Goal: Check status: Check status

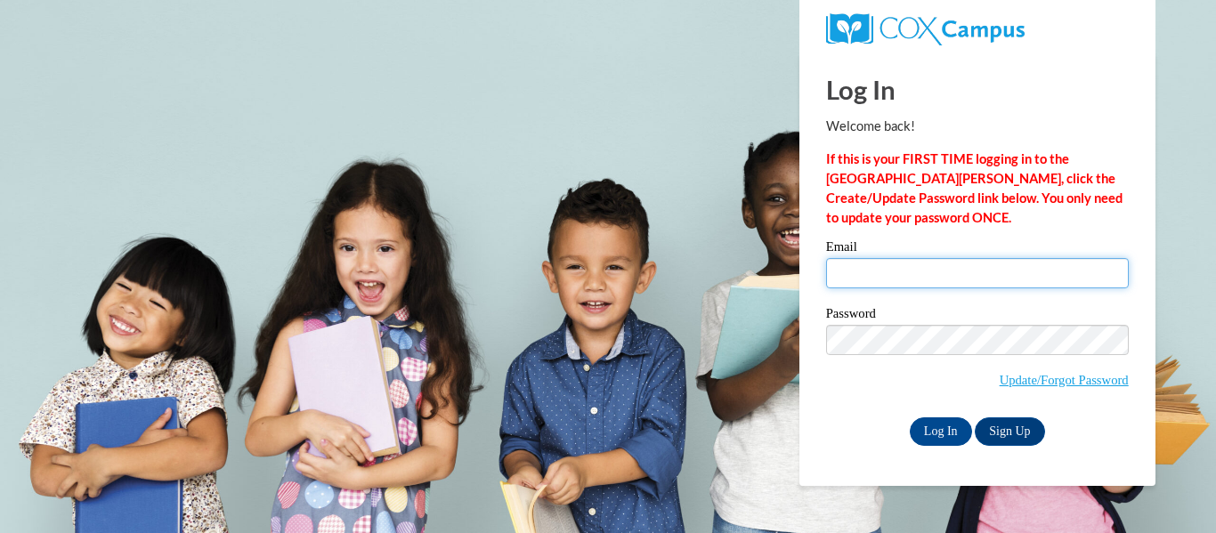
click at [857, 271] on input "Email" at bounding box center [977, 273] width 303 height 30
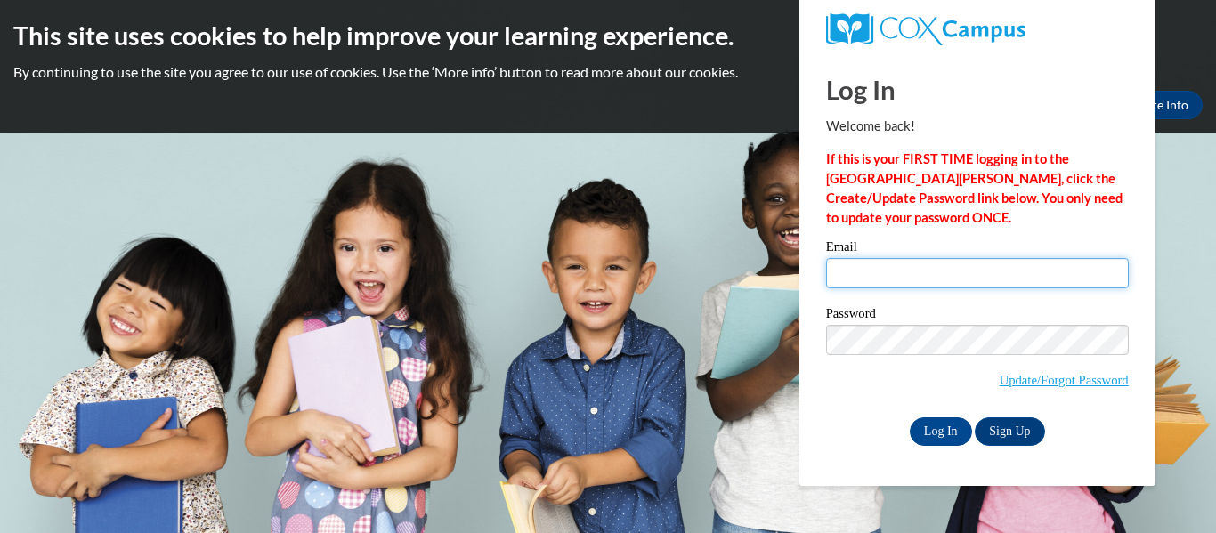
type input "brianna.livingston26@buckeyehillscc.net"
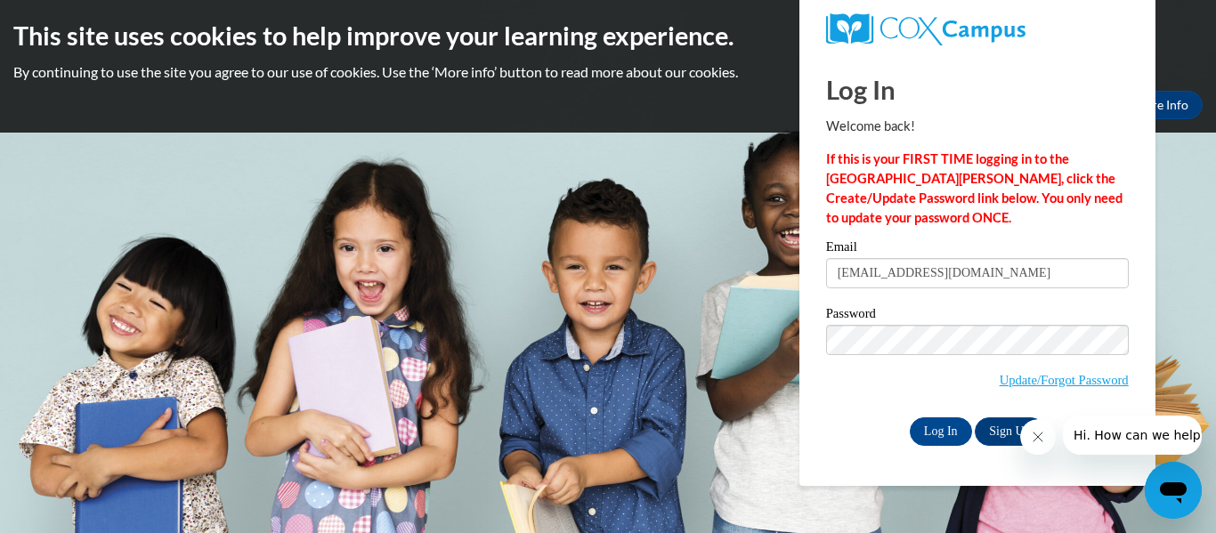
click at [853, 404] on div "Password Update/Forgot Password" at bounding box center [977, 359] width 303 height 105
click at [939, 418] on input "Log In" at bounding box center [941, 432] width 62 height 28
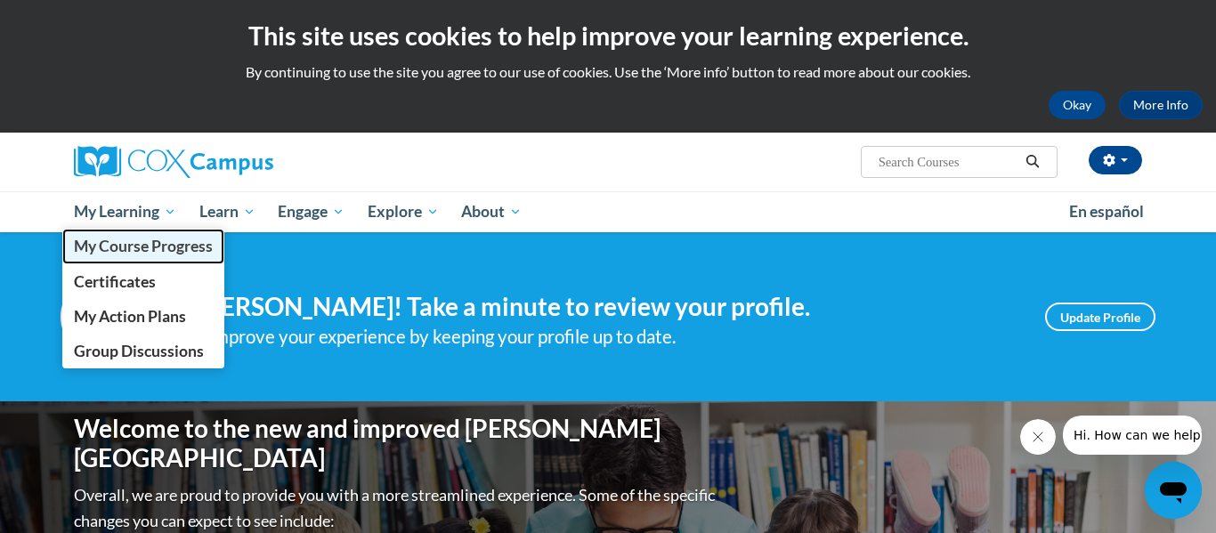
click at [150, 241] on span "My Course Progress" at bounding box center [143, 246] width 139 height 19
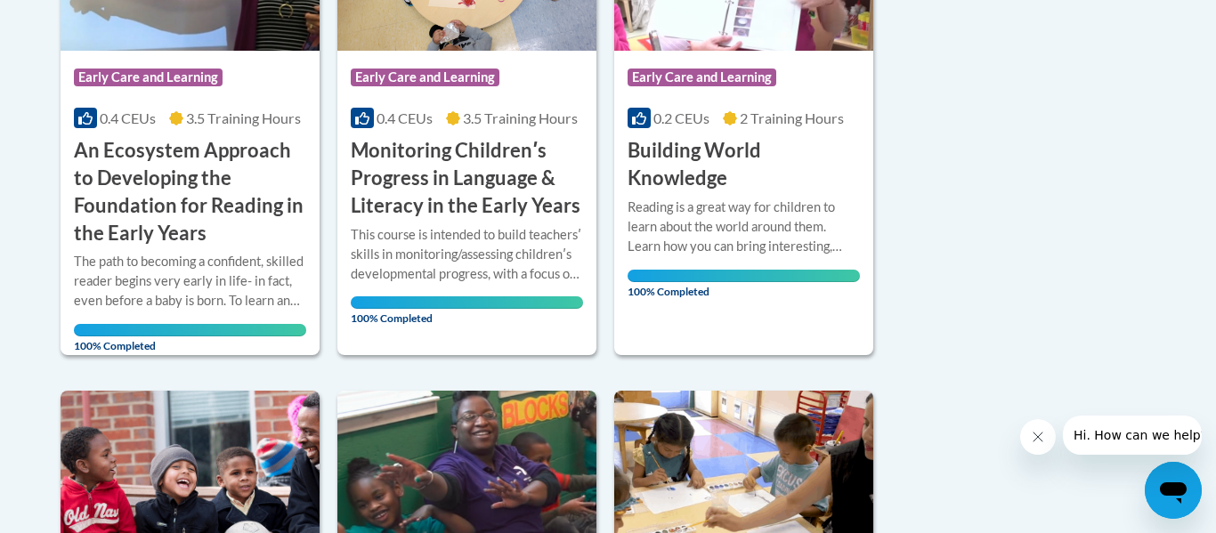
scroll to position [592, 0]
